Goal: Book appointment/travel/reservation

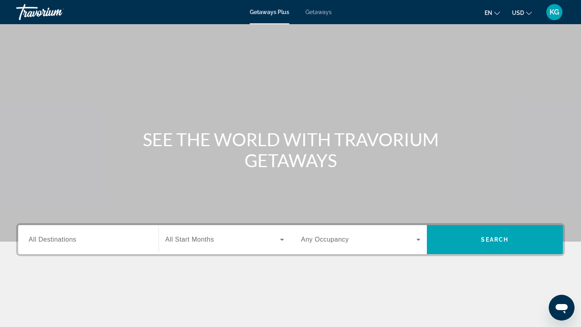
click at [58, 239] on span "All Destinations" at bounding box center [53, 239] width 48 height 7
click at [58, 239] on input "Destination All Destinations" at bounding box center [88, 241] width 119 height 10
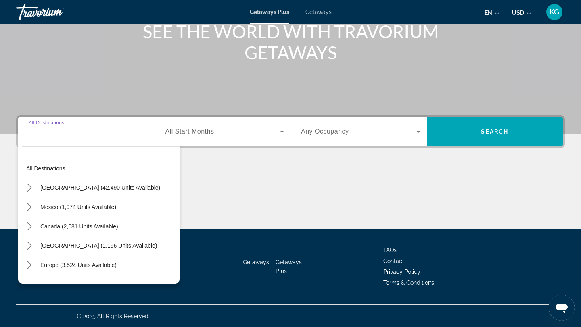
scroll to position [108, 0]
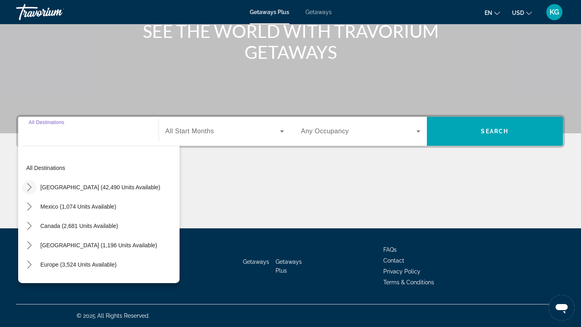
click at [30, 188] on icon "Toggle United States (42,490 units available) submenu" at bounding box center [29, 187] width 8 height 8
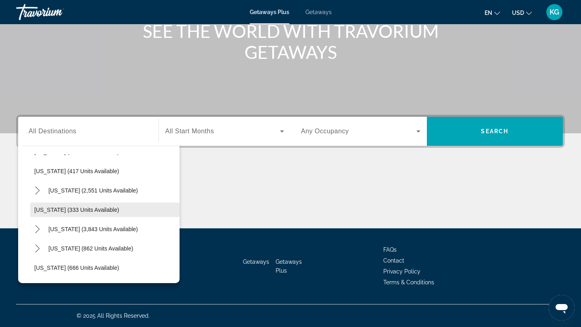
scroll to position [402, 0]
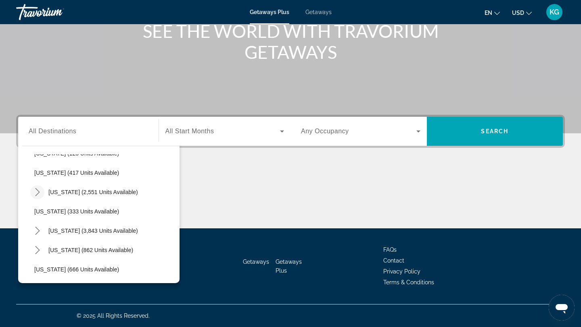
click at [37, 191] on icon "Toggle Missouri (2,551 units available) submenu" at bounding box center [37, 192] width 8 height 8
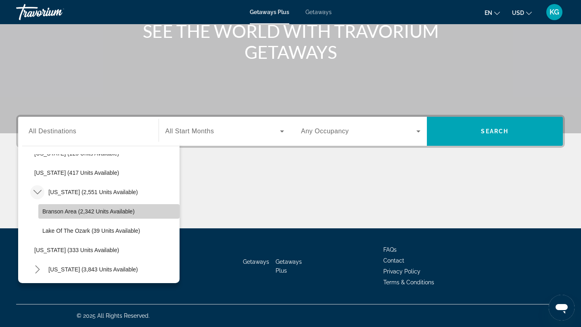
click at [61, 212] on span "Branson Area (2,342 units available)" at bounding box center [88, 211] width 92 height 6
type input "**********"
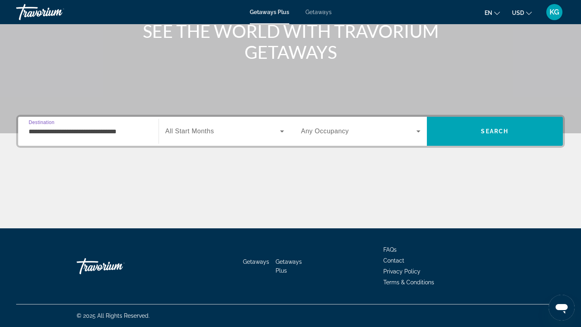
click at [224, 135] on span "Search widget" at bounding box center [222, 132] width 115 height 10
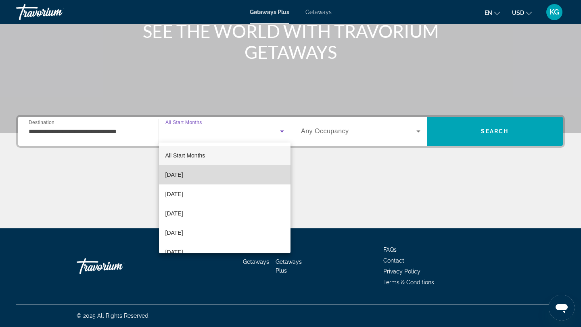
click at [199, 178] on mat-option "[DATE]" at bounding box center [225, 174] width 132 height 19
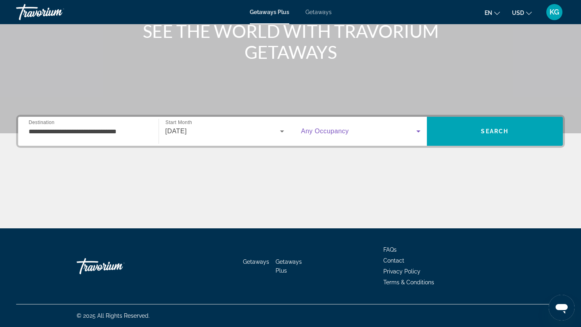
click at [379, 130] on span "Search widget" at bounding box center [358, 132] width 115 height 10
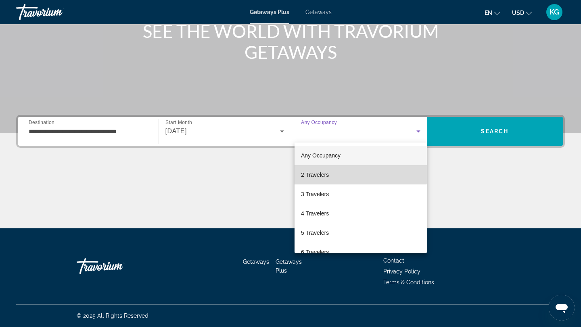
click at [324, 171] on span "2 Travelers" at bounding box center [315, 175] width 28 height 10
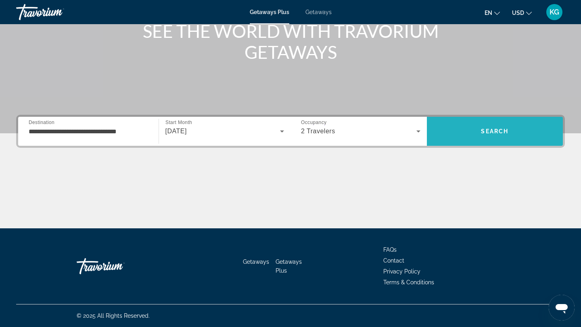
click at [499, 129] on span "Search" at bounding box center [494, 131] width 27 height 6
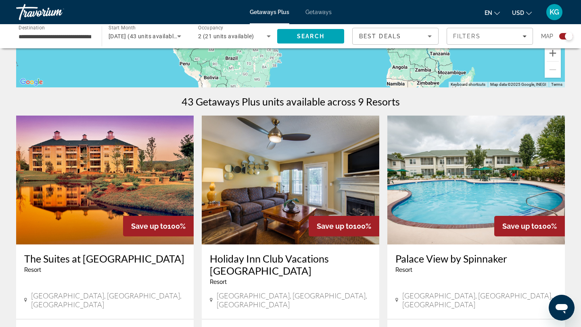
scroll to position [210, 0]
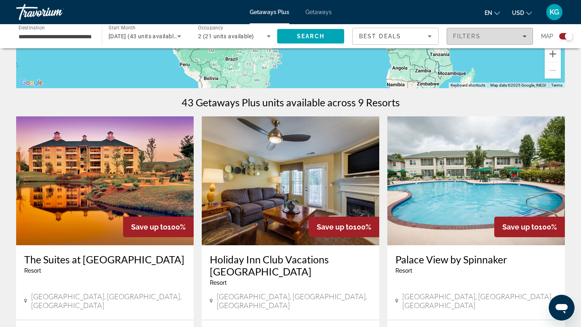
click at [498, 39] on div "Filters" at bounding box center [489, 36] width 73 height 6
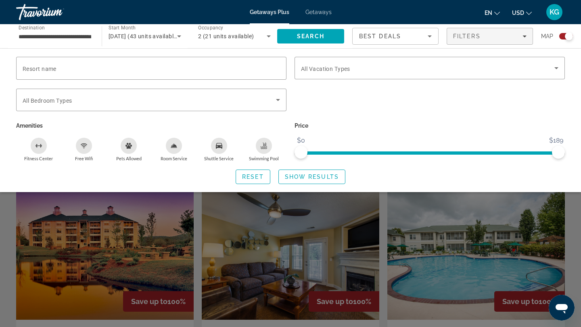
scroll to position [136, 0]
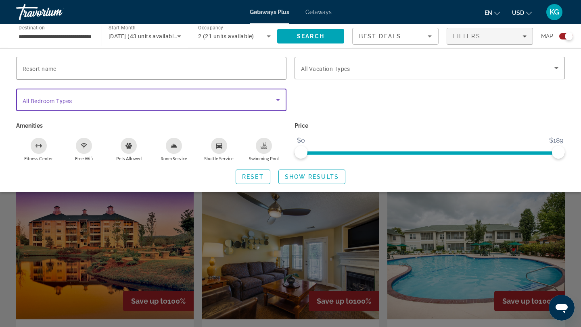
click at [275, 100] on icon "Search widget" at bounding box center [278, 100] width 10 height 10
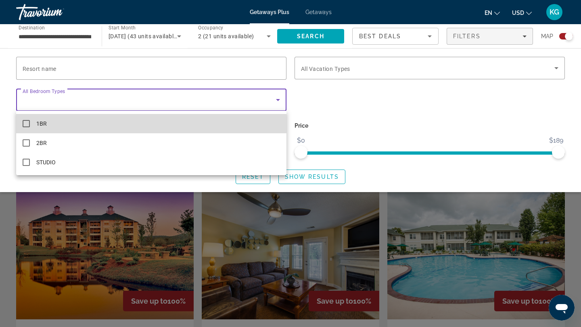
click at [225, 123] on mat-option "1BR" at bounding box center [151, 123] width 270 height 19
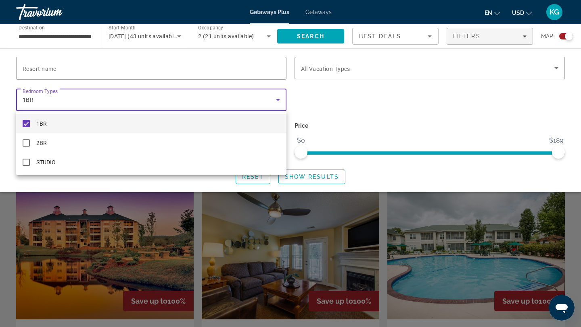
click at [553, 68] on div at bounding box center [290, 163] width 581 height 327
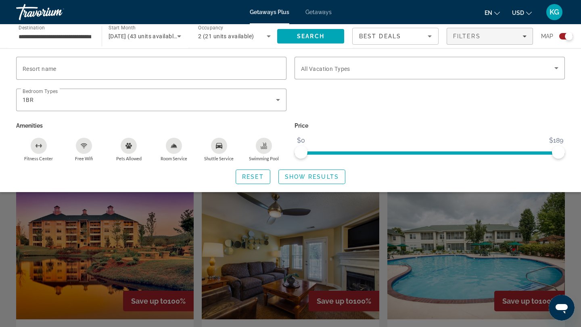
click at [480, 113] on div "Search widget" at bounding box center [429, 104] width 278 height 31
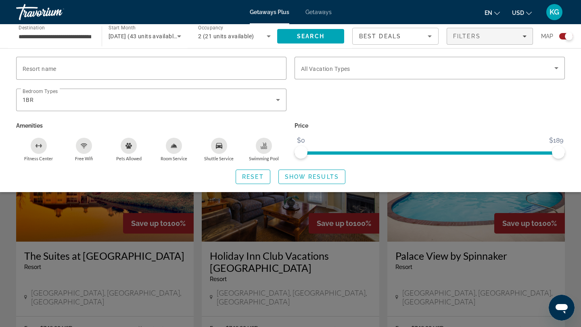
scroll to position [221, 0]
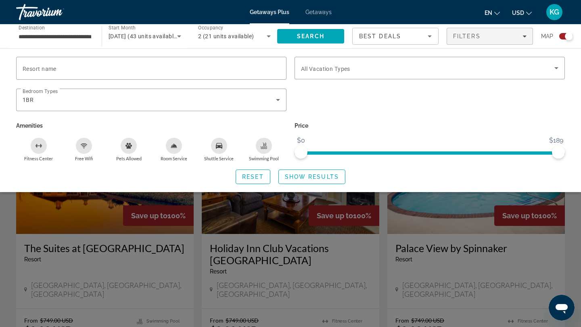
click at [470, 123] on p "Price" at bounding box center [429, 125] width 270 height 11
click at [448, 186] on div "Resort name Vacation Types All Vacation Types Bedroom Types All Bedroom Types 1…" at bounding box center [290, 120] width 581 height 144
click at [332, 174] on span "Show Results" at bounding box center [312, 177] width 54 height 6
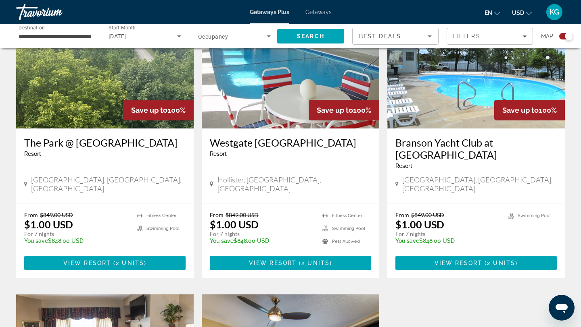
scroll to position [327, 0]
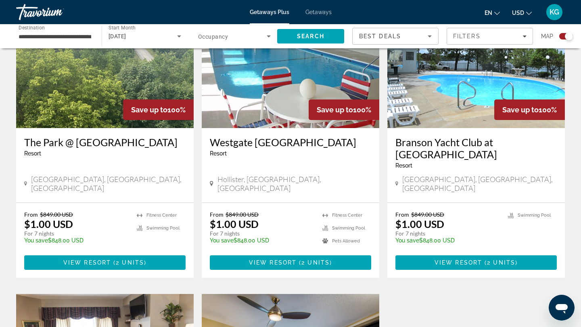
click at [432, 147] on h3 "Branson Yacht Club at [GEOGRAPHIC_DATA]" at bounding box center [475, 148] width 161 height 24
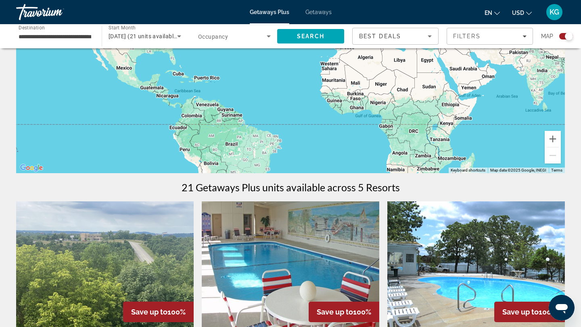
scroll to position [126, 0]
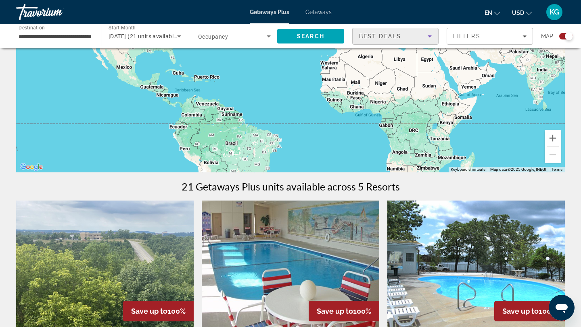
click at [411, 40] on div "Best Deals" at bounding box center [393, 36] width 69 height 10
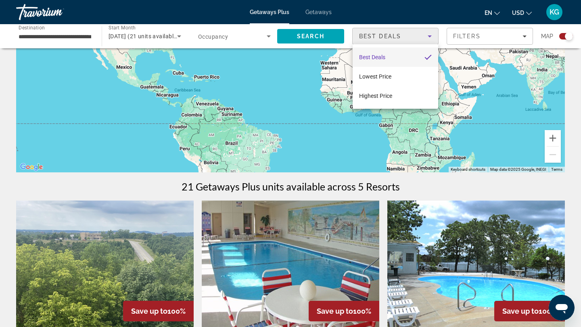
click at [472, 37] on div at bounding box center [290, 163] width 581 height 327
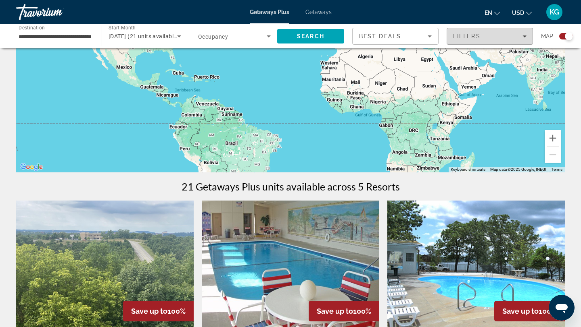
click at [472, 37] on span "Filters" at bounding box center [466, 36] width 27 height 6
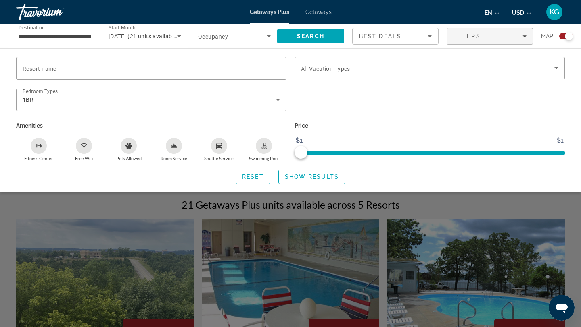
scroll to position [94, 0]
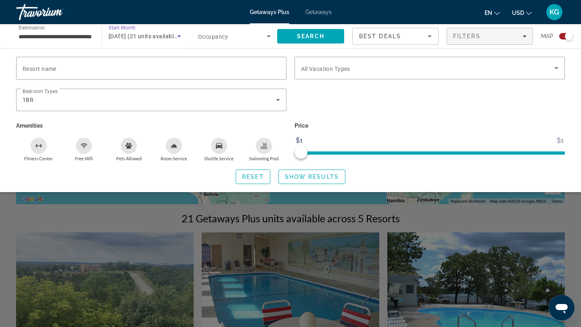
click at [178, 37] on icon "Search widget" at bounding box center [179, 36] width 10 height 10
click at [178, 37] on div at bounding box center [290, 163] width 581 height 327
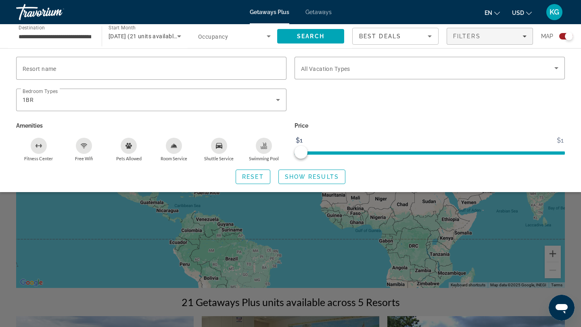
scroll to position [0, 0]
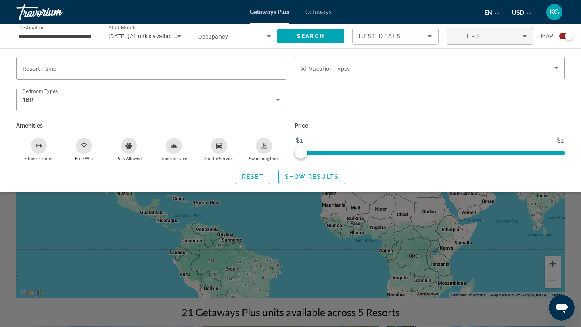
click at [306, 250] on div "Search widget" at bounding box center [290, 224] width 581 height 206
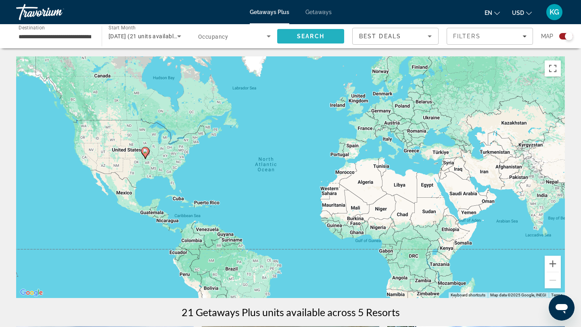
click at [307, 40] on span "Search" at bounding box center [310, 36] width 67 height 19
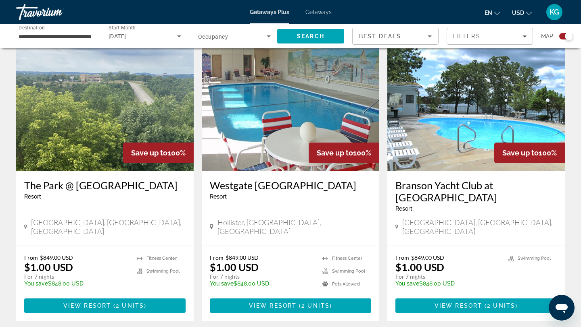
scroll to position [285, 0]
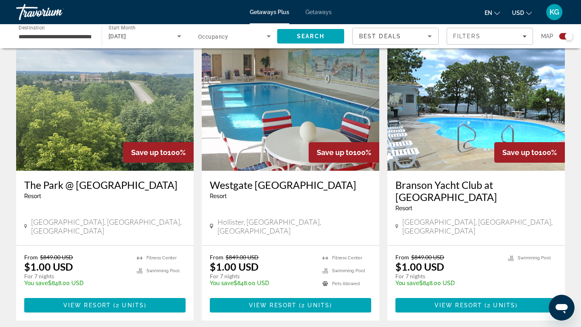
click at [97, 205] on div "The Park @ [GEOGRAPHIC_DATA] - This is an adults only resort" at bounding box center [104, 192] width 161 height 27
click at [69, 261] on p "$1.00 USD" at bounding box center [48, 267] width 49 height 12
click at [85, 302] on span "View Resort" at bounding box center [87, 305] width 48 height 6
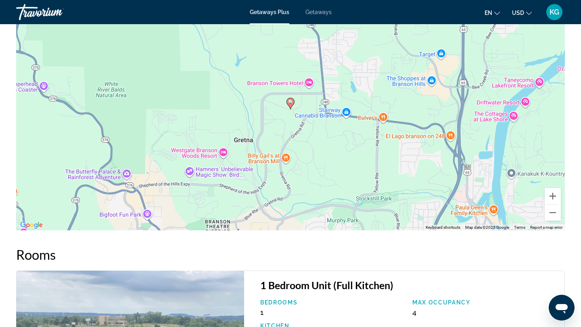
scroll to position [1335, 0]
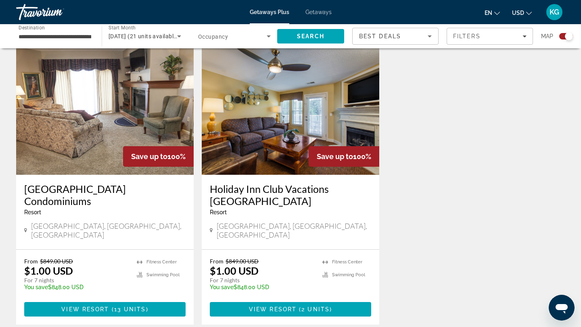
scroll to position [577, 0]
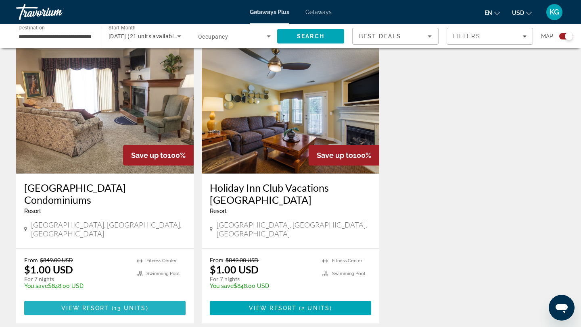
click at [94, 305] on span "View Resort" at bounding box center [85, 308] width 48 height 6
